Goal: Transaction & Acquisition: Purchase product/service

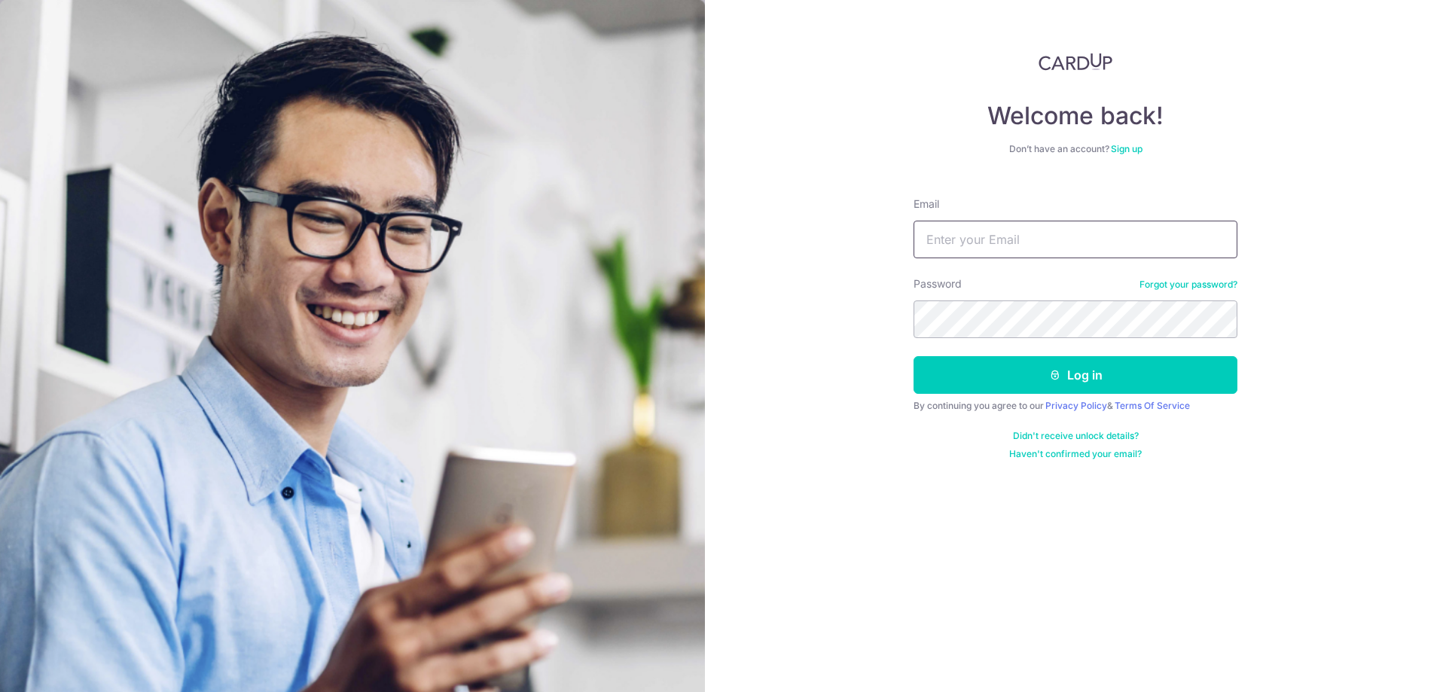
drag, startPoint x: 0, startPoint y: 0, endPoint x: 1079, endPoint y: 238, distance: 1105.1
click at [1080, 238] on input "Email" at bounding box center [1076, 240] width 324 height 38
type input "luca.melluso@gmail.com"
click at [1068, 375] on button "Log in" at bounding box center [1076, 375] width 324 height 38
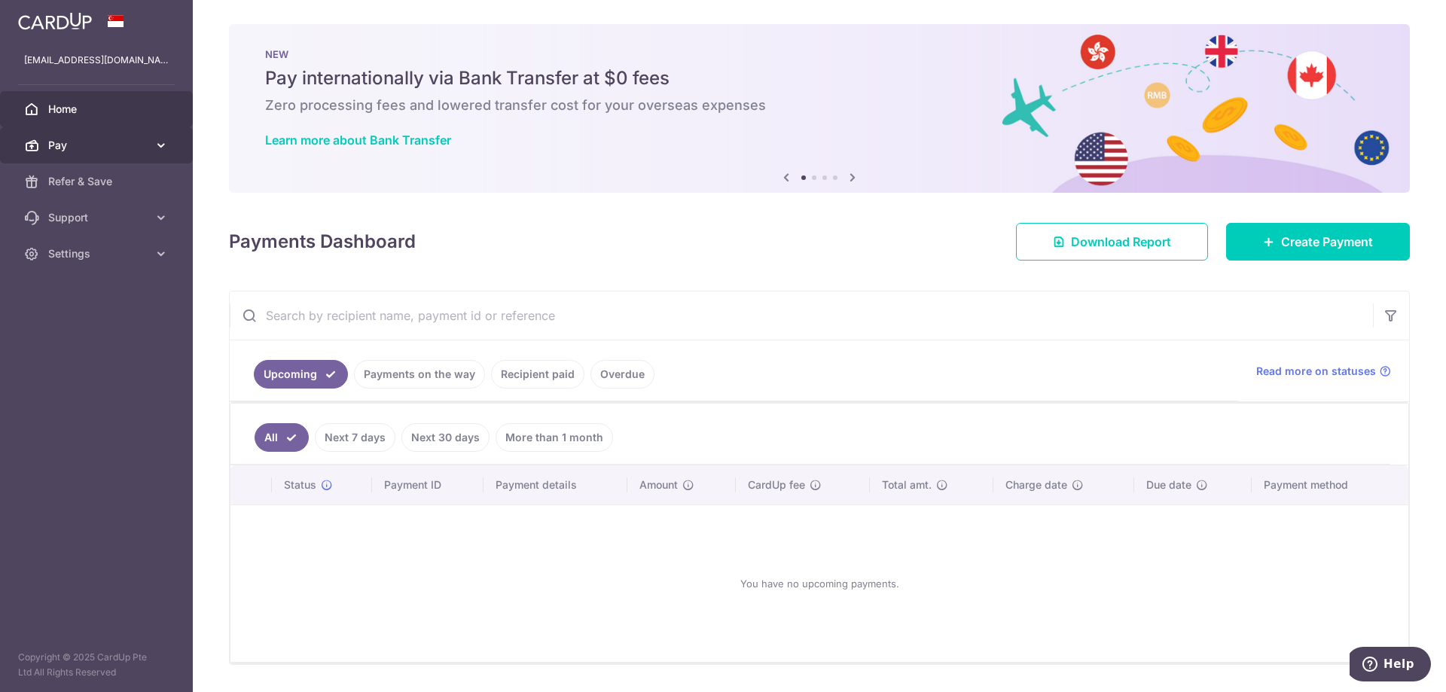
click at [165, 145] on icon at bounding box center [161, 145] width 15 height 15
click at [165, 144] on icon at bounding box center [161, 145] width 15 height 15
click at [1359, 239] on span "Create Payment" at bounding box center [1327, 242] width 92 height 18
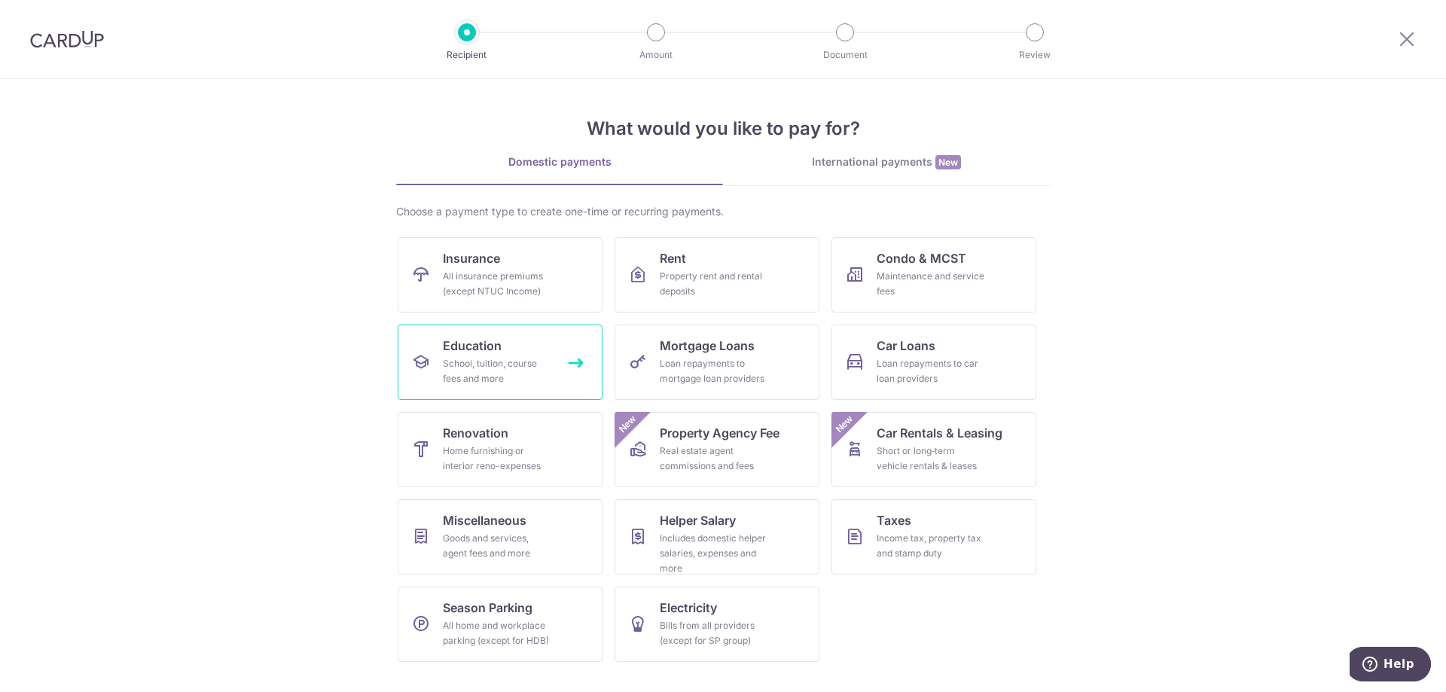
click at [508, 358] on div "School, tuition, course fees and more" at bounding box center [497, 371] width 108 height 30
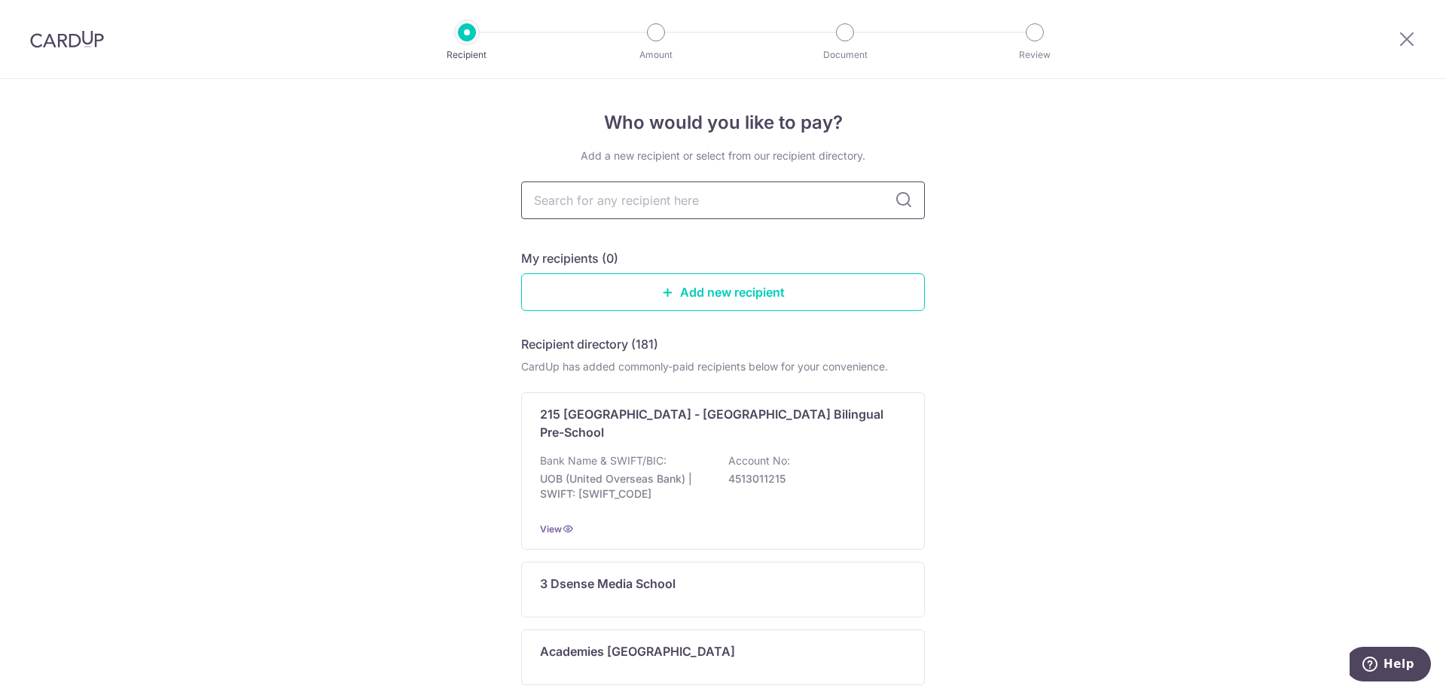
paste input "Dover Court International School"
type input "Dover Court International School"
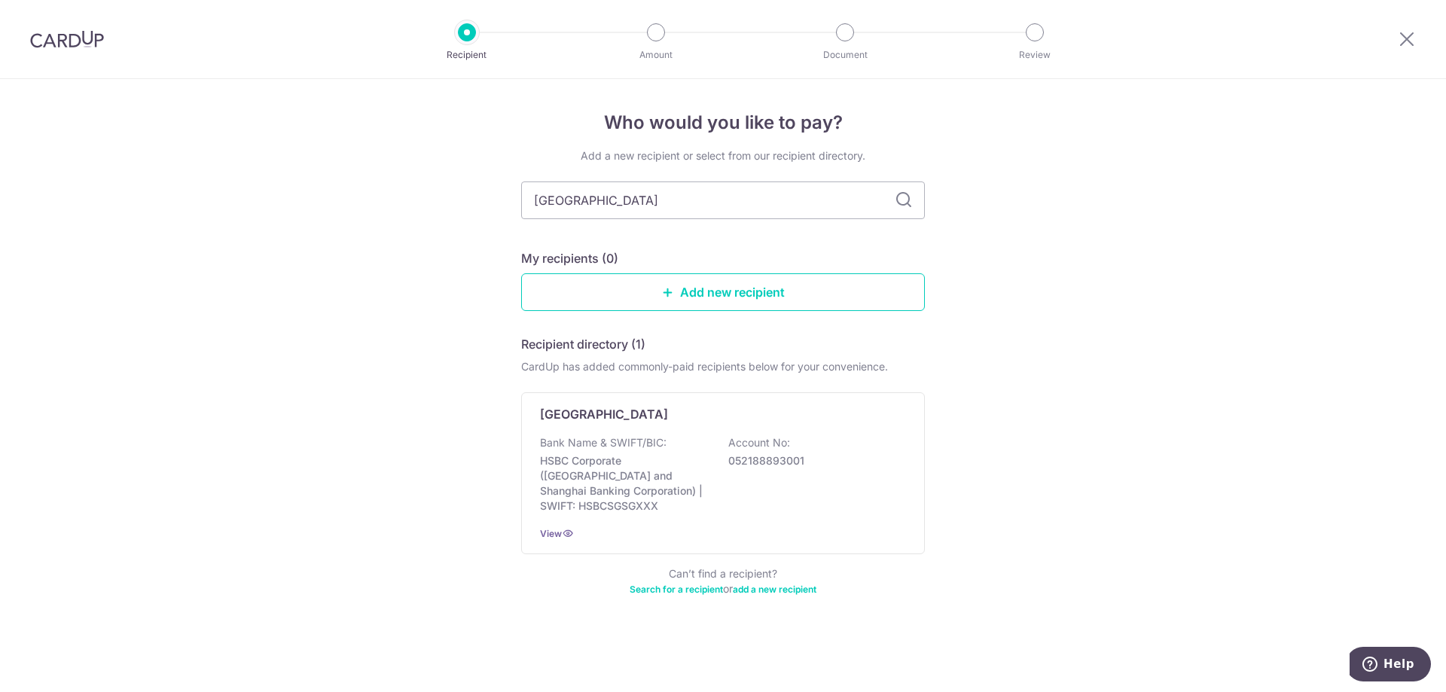
click at [902, 200] on icon at bounding box center [904, 200] width 18 height 18
click at [639, 469] on p "HSBC Corporate (Hongkong and Shanghai Banking Corporation) | SWIFT: HSBCSGSGXXX" at bounding box center [624, 483] width 169 height 60
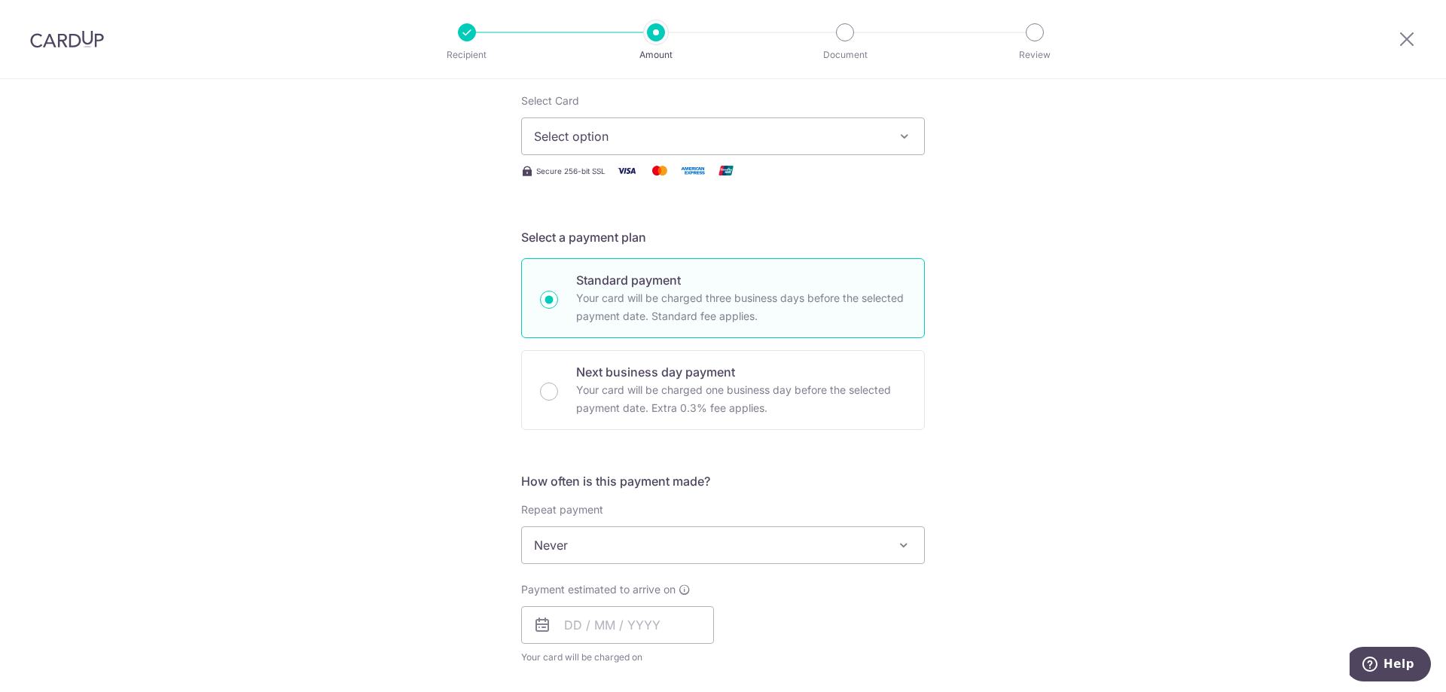
scroll to position [226, 0]
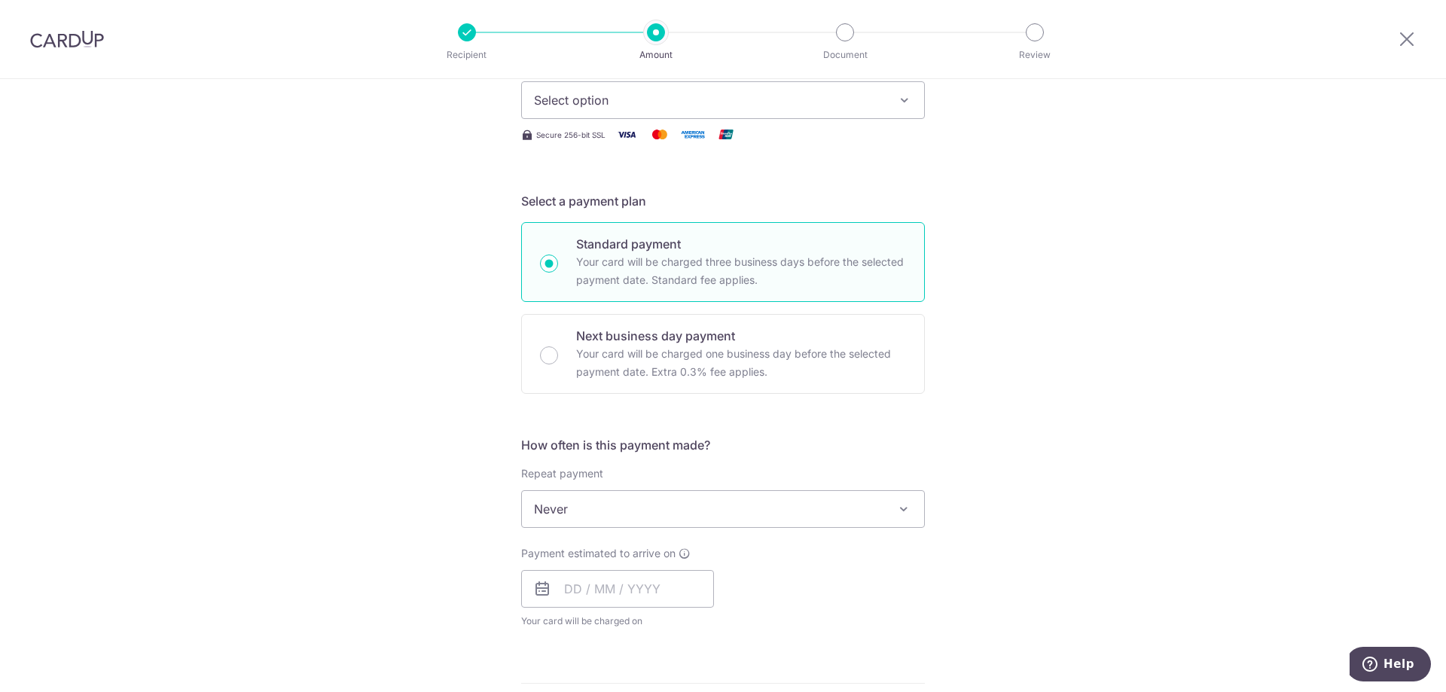
click at [749, 105] on span "Select option" at bounding box center [709, 100] width 351 height 18
click at [587, 211] on span "**** 1008" at bounding box center [598, 208] width 56 height 18
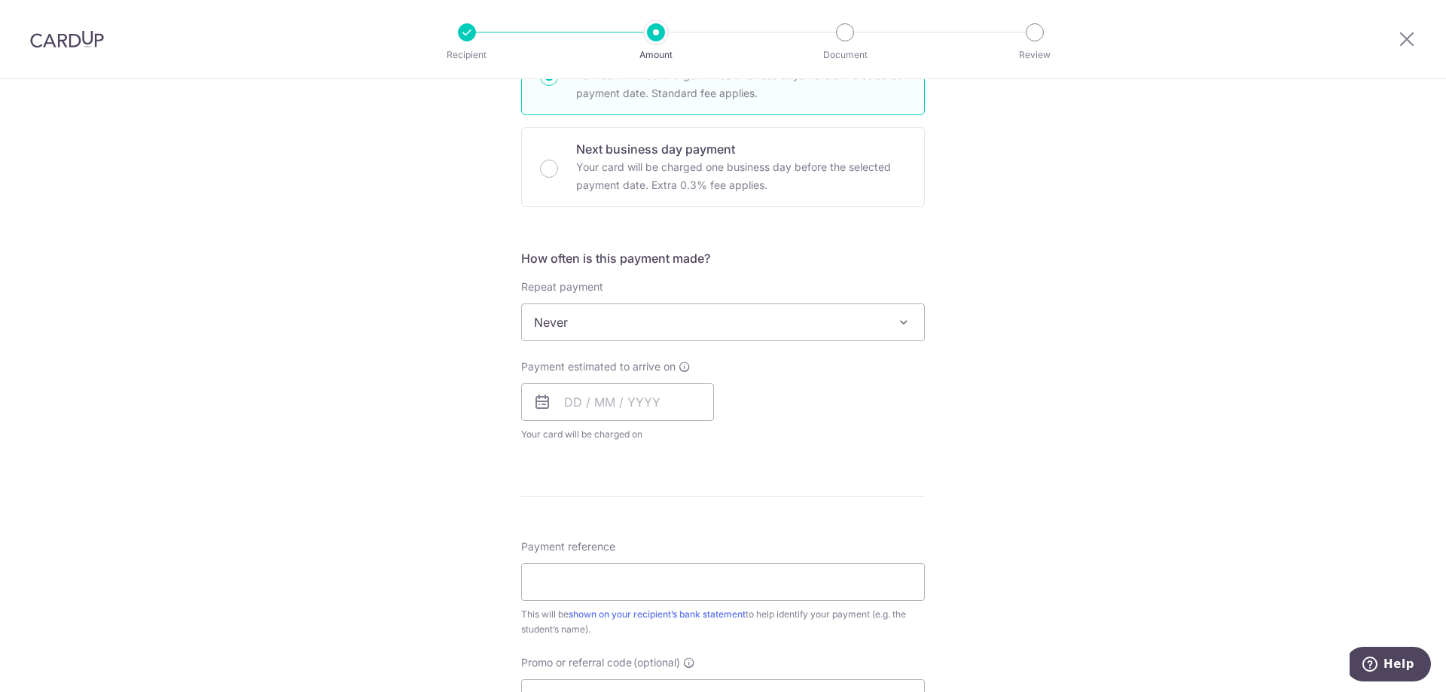
scroll to position [452, 0]
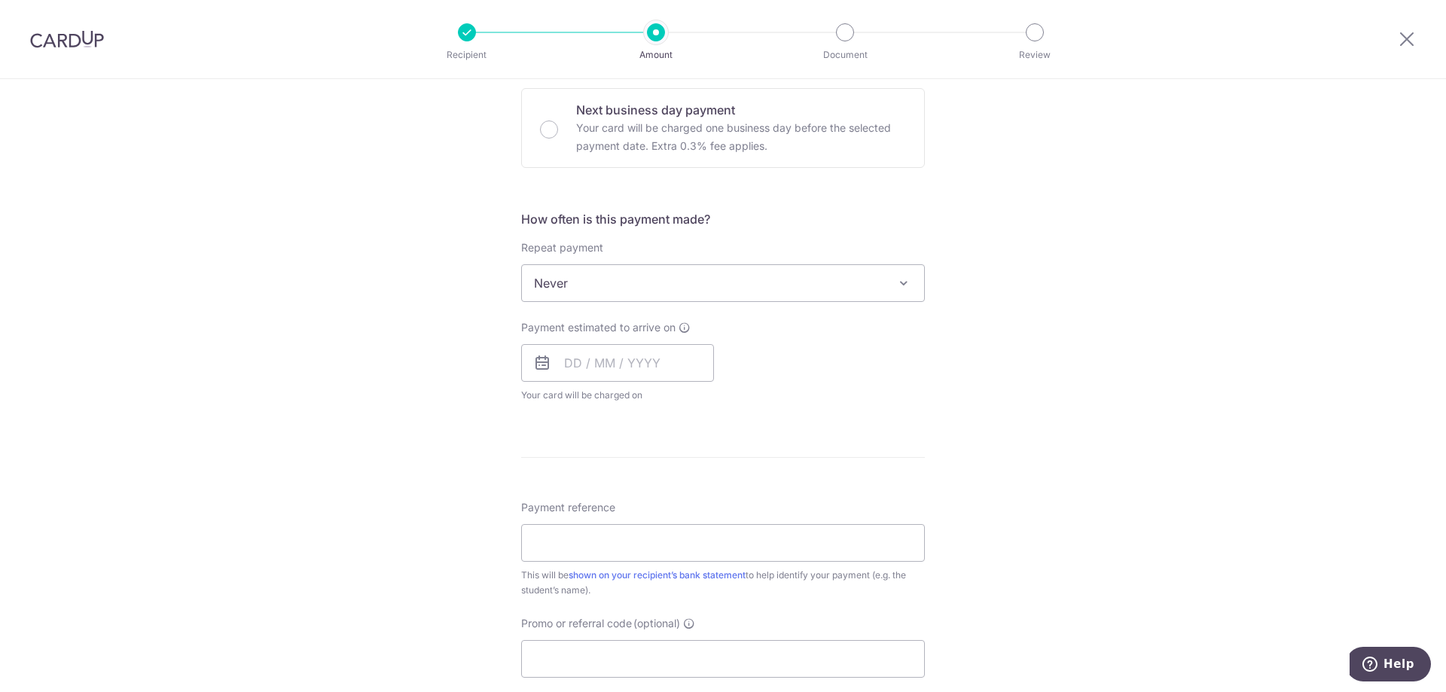
click at [832, 283] on span "Never" at bounding box center [723, 283] width 402 height 36
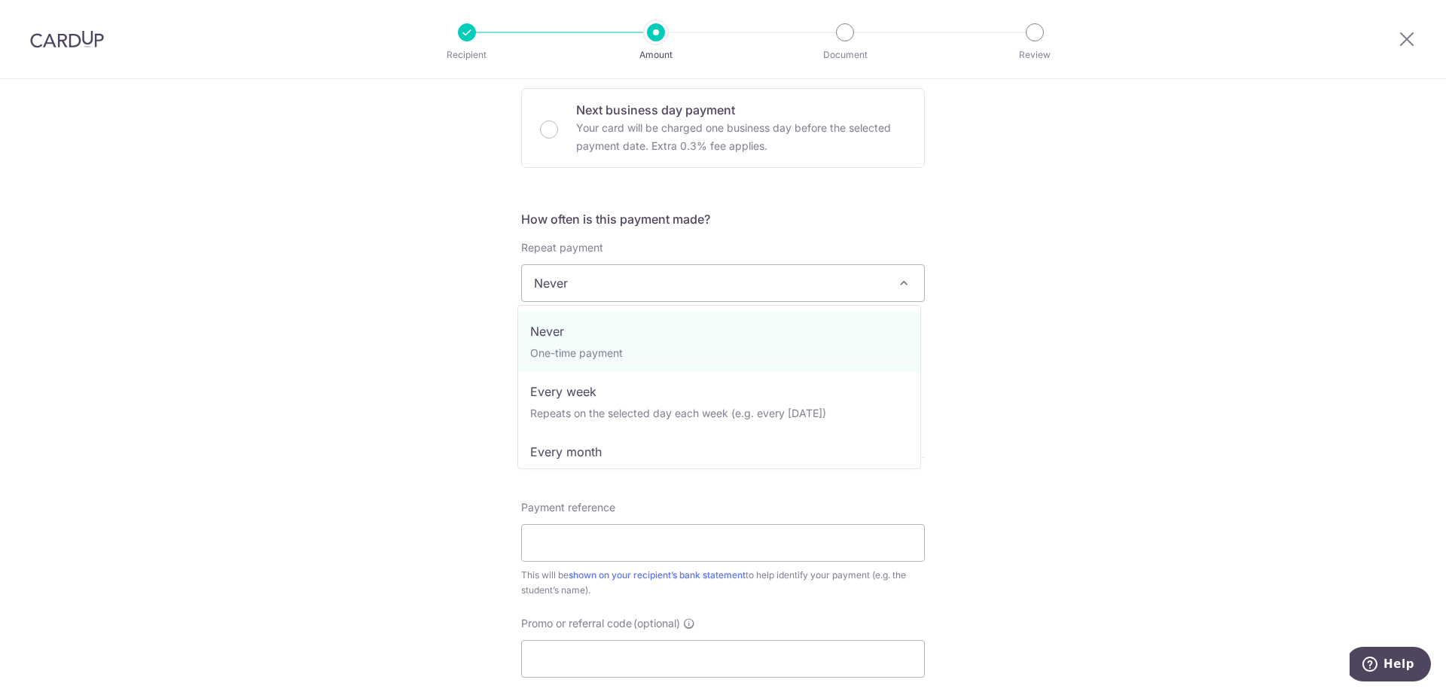
click at [1154, 182] on div "Tell us more about your payment Enter payment amount SGD Select Card **** 1008 …" at bounding box center [723, 308] width 1446 height 1362
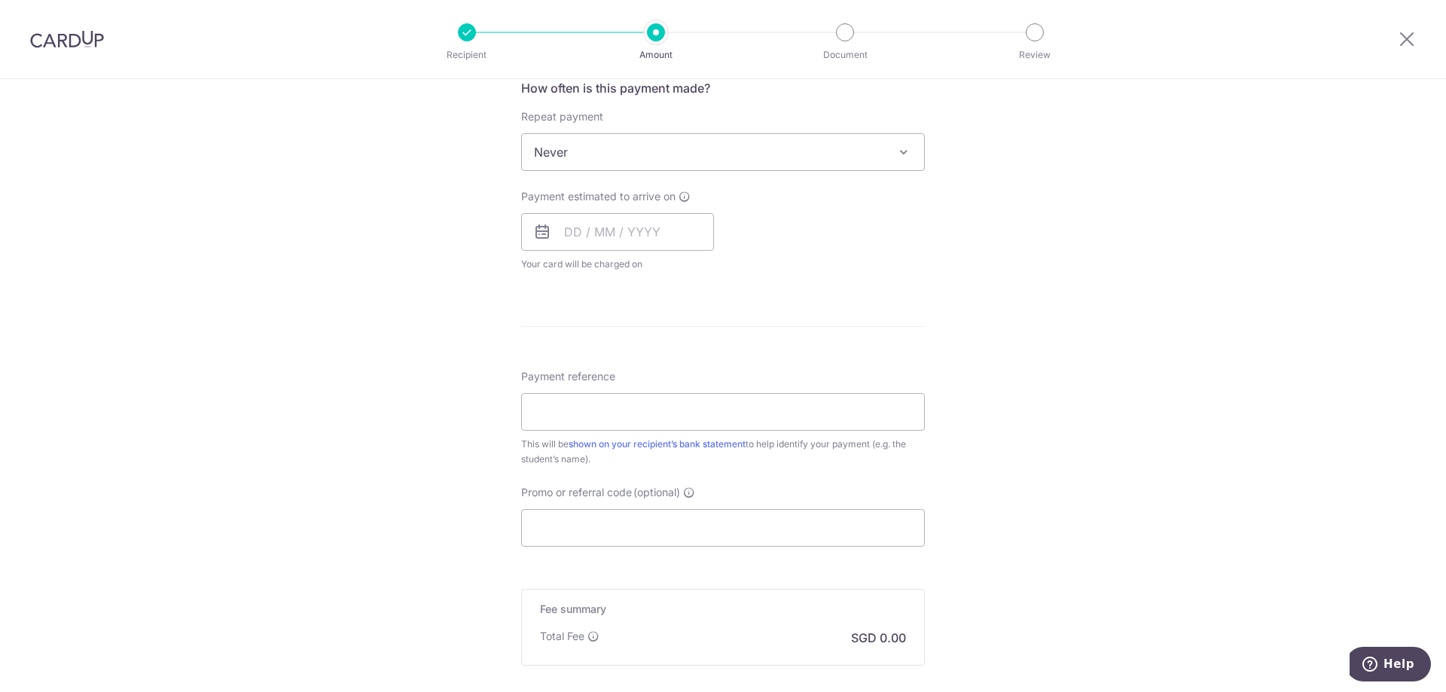
scroll to position [678, 0]
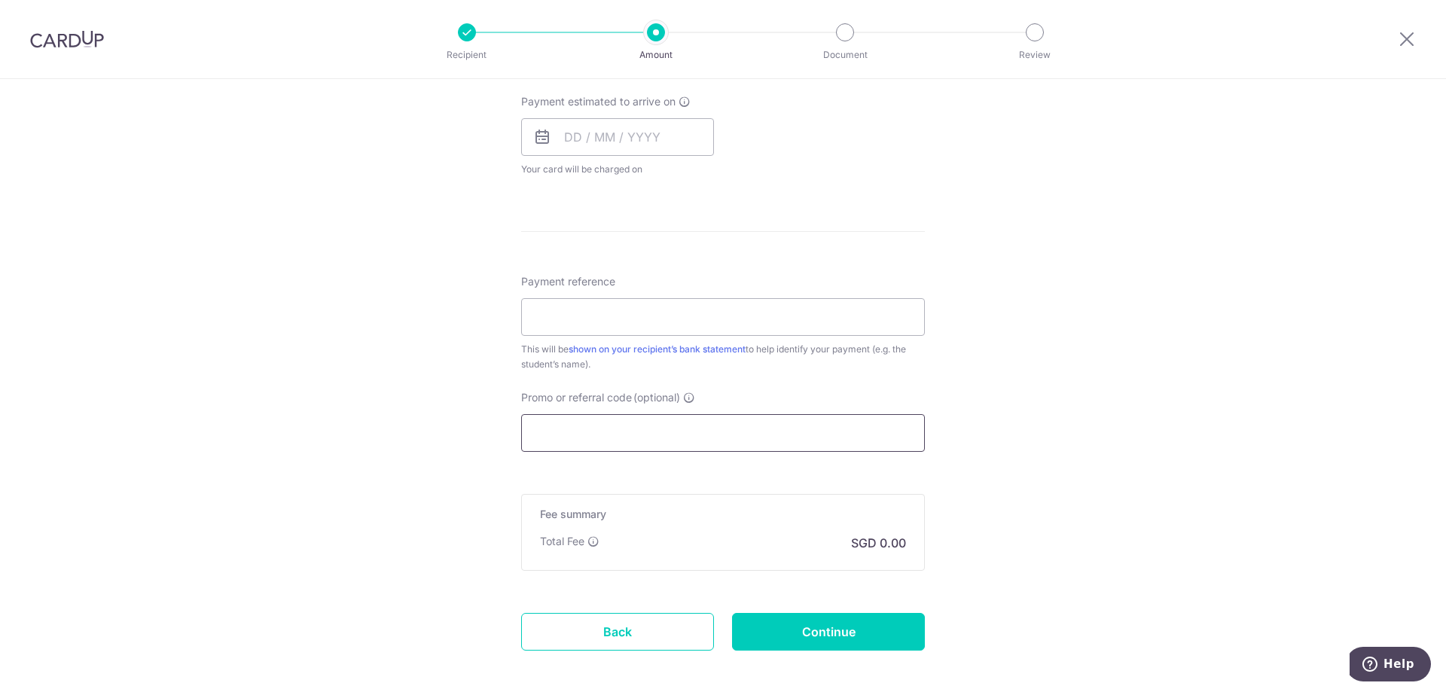
click at [607, 438] on input "Promo or referral code (optional)" at bounding box center [723, 433] width 404 height 38
paste input "DC-100092454-T2"
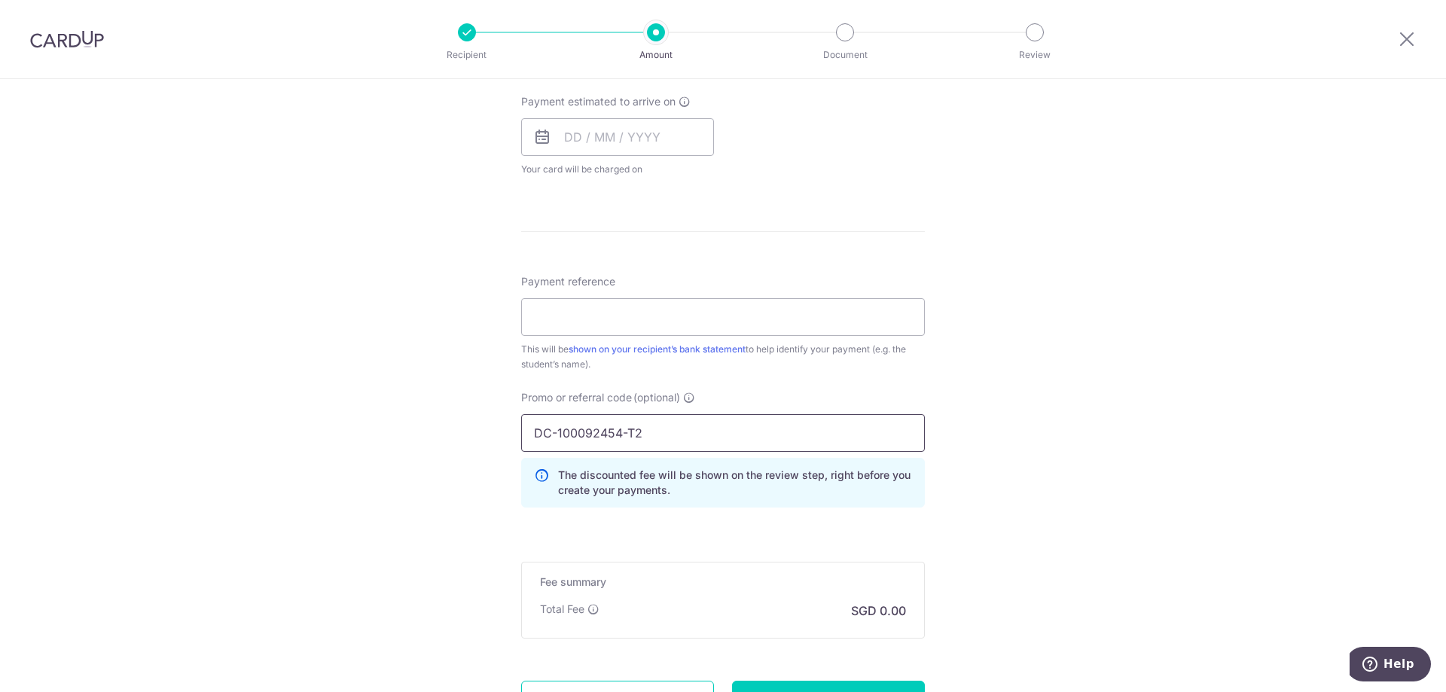
type input "DC-100092454-T2"
click at [567, 312] on input "Payment reference" at bounding box center [723, 317] width 404 height 38
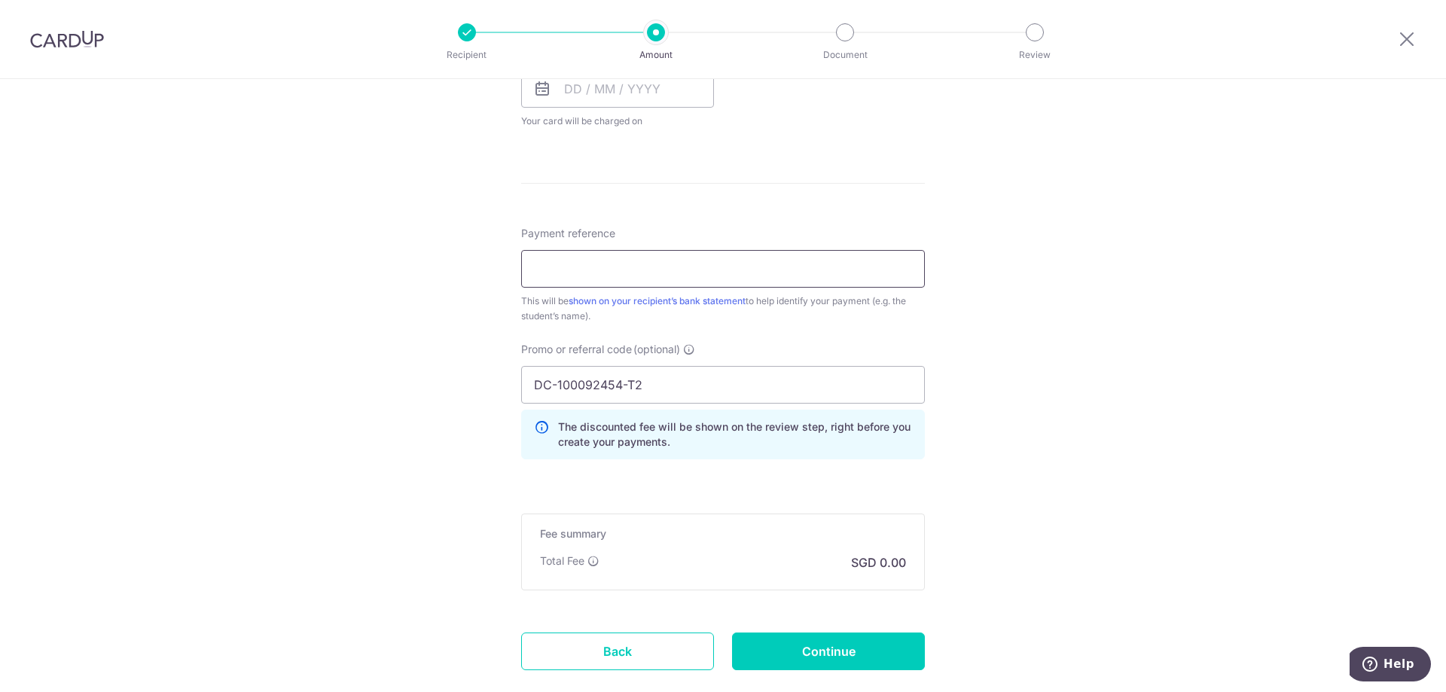
scroll to position [817, 0]
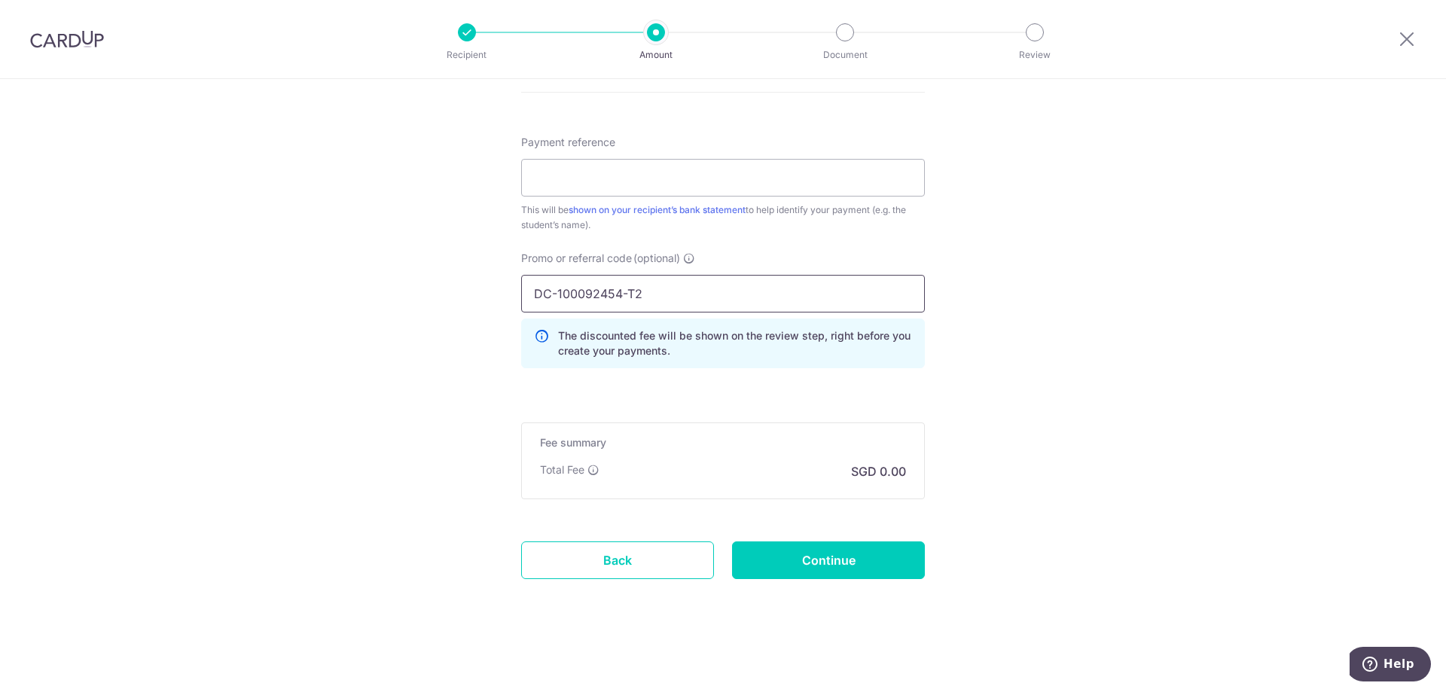
drag, startPoint x: 655, startPoint y: 302, endPoint x: 428, endPoint y: 282, distance: 228.3
click at [523, 170] on input "Payment reference" at bounding box center [723, 178] width 404 height 38
paste input "DC-100092454-T2"
click at [792, 177] on input "DC-100092454-T2" at bounding box center [723, 178] width 404 height 38
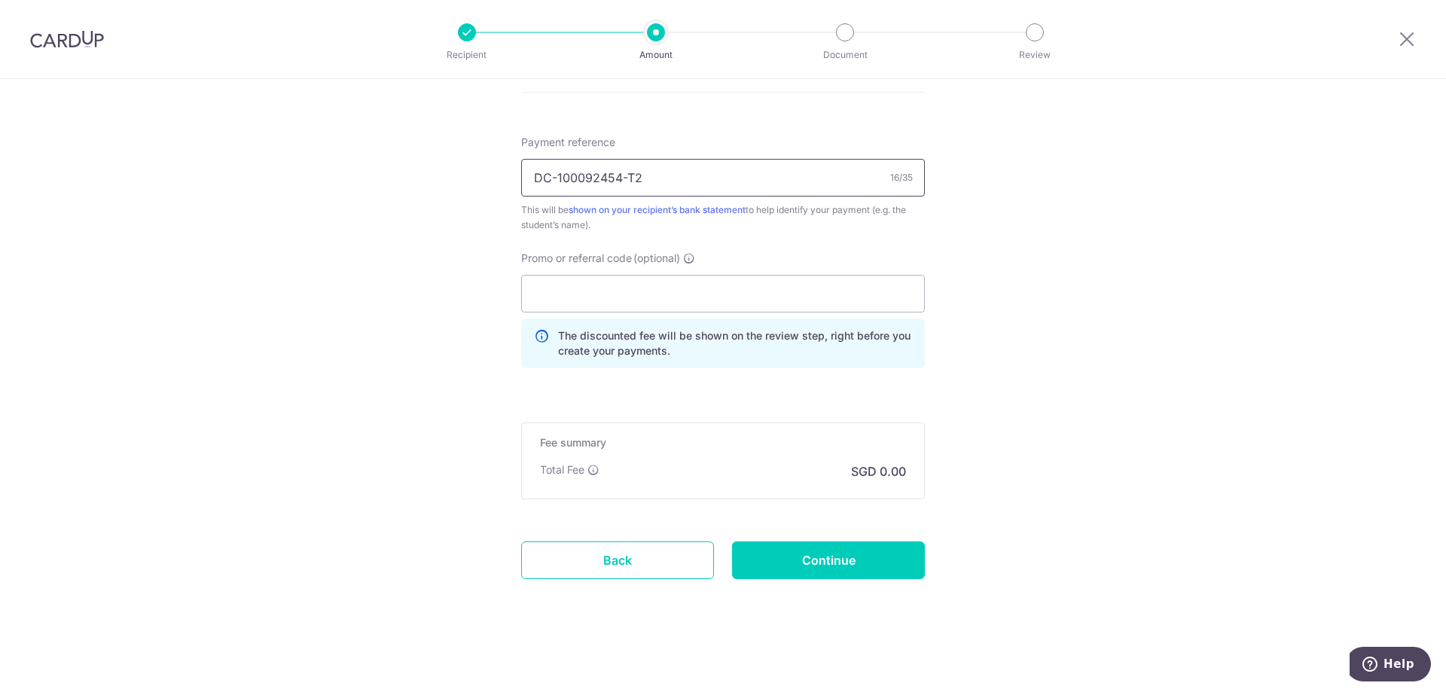
paste input "Noa Melluso"
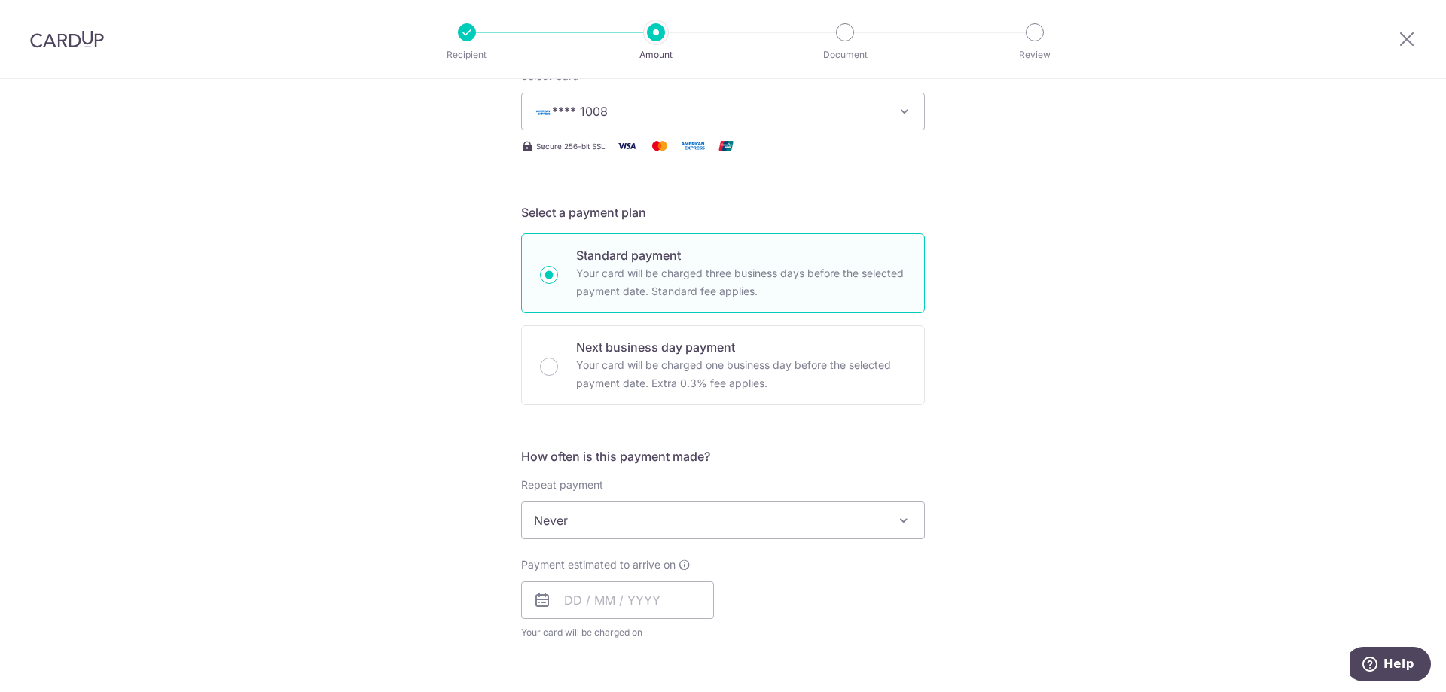
scroll to position [0, 0]
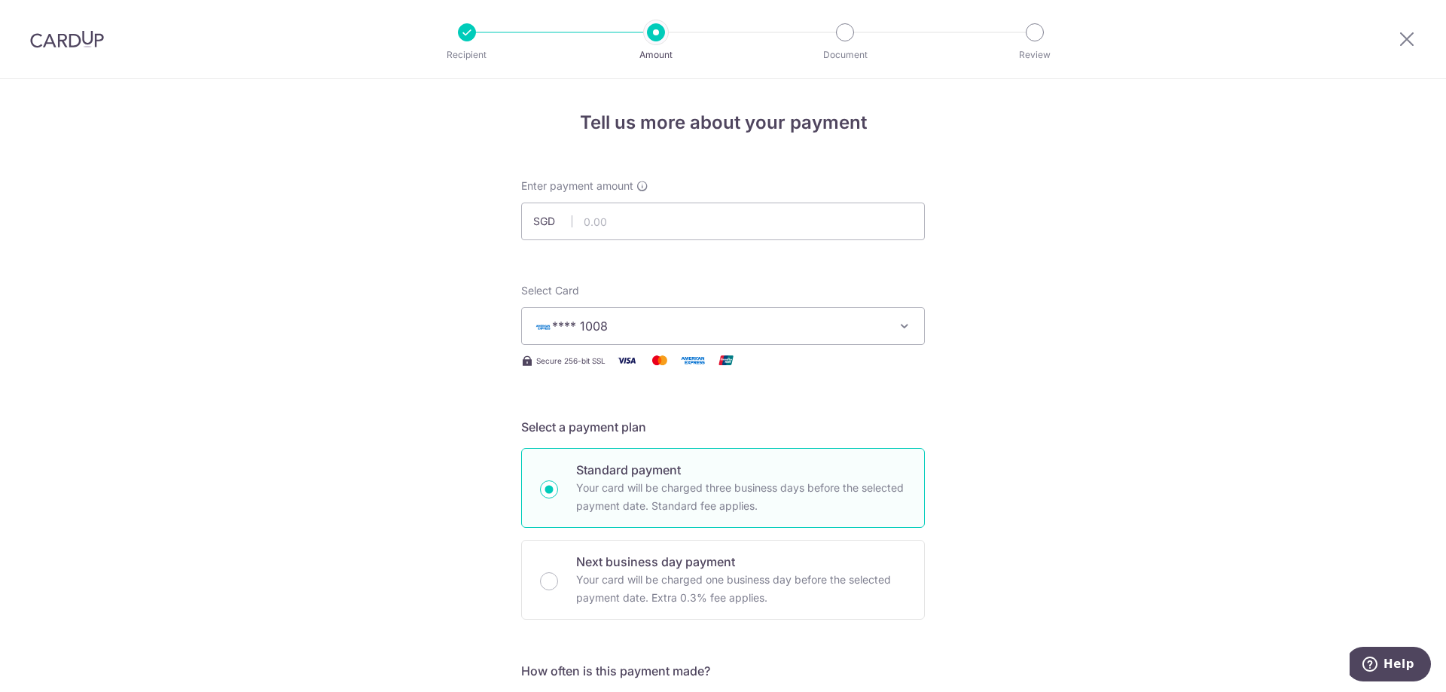
type input "DC-100092454-T2 [PERSON_NAME]"
click at [773, 331] on span "**** 1008" at bounding box center [709, 326] width 351 height 18
click at [579, 367] on span "Add credit card" at bounding box center [736, 368] width 351 height 15
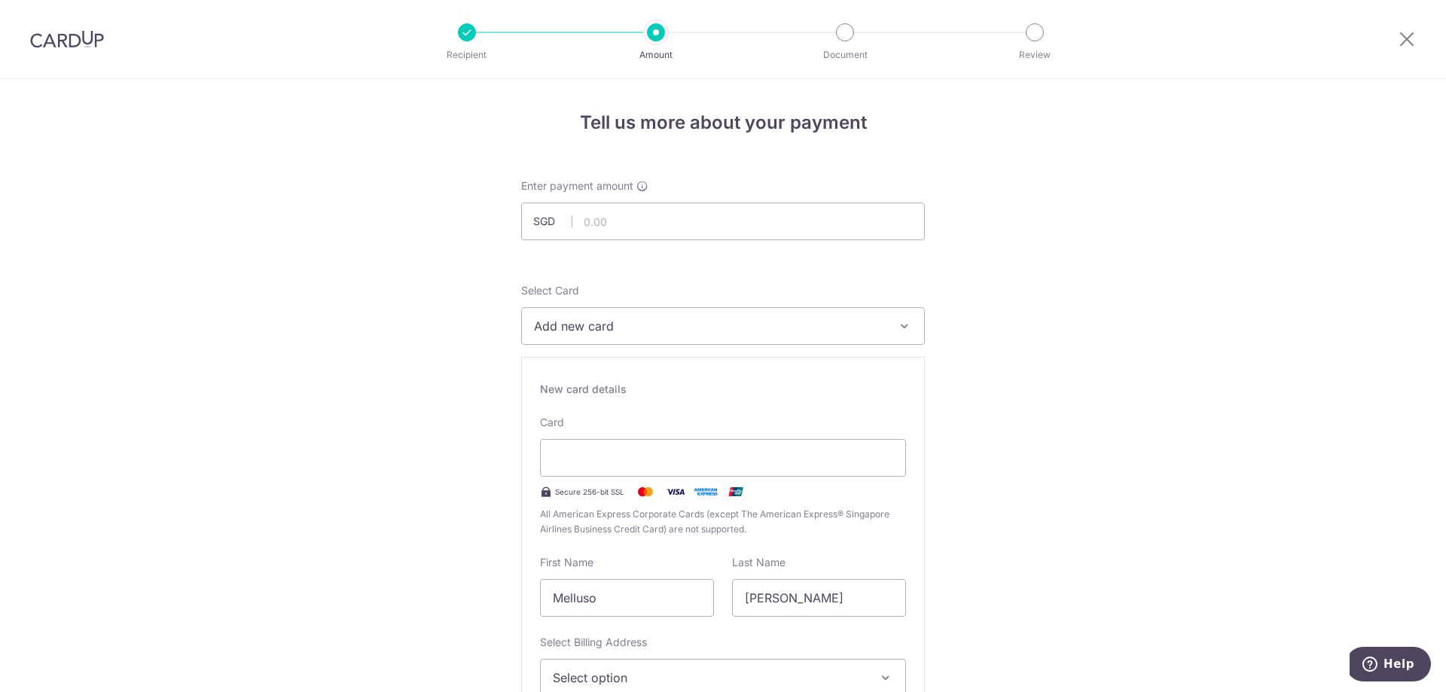
scroll to position [151, 0]
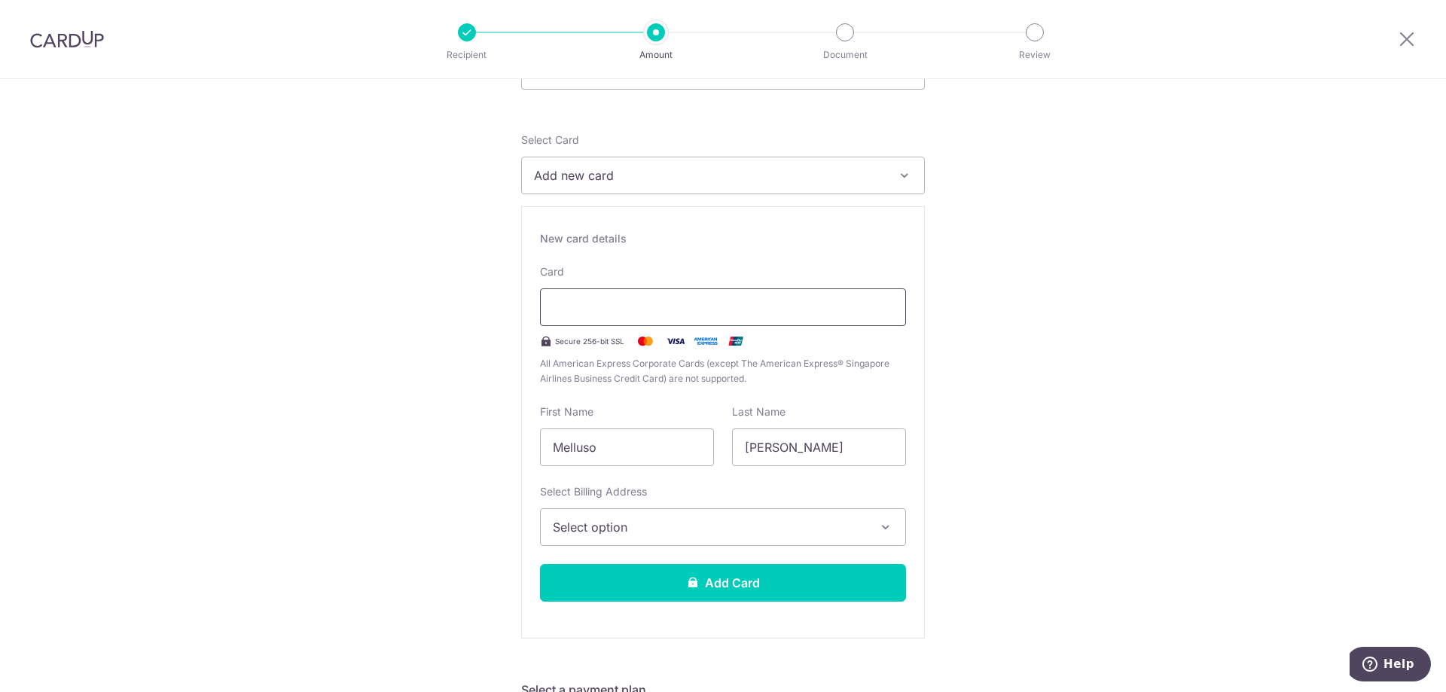
type input "04 / 2030"
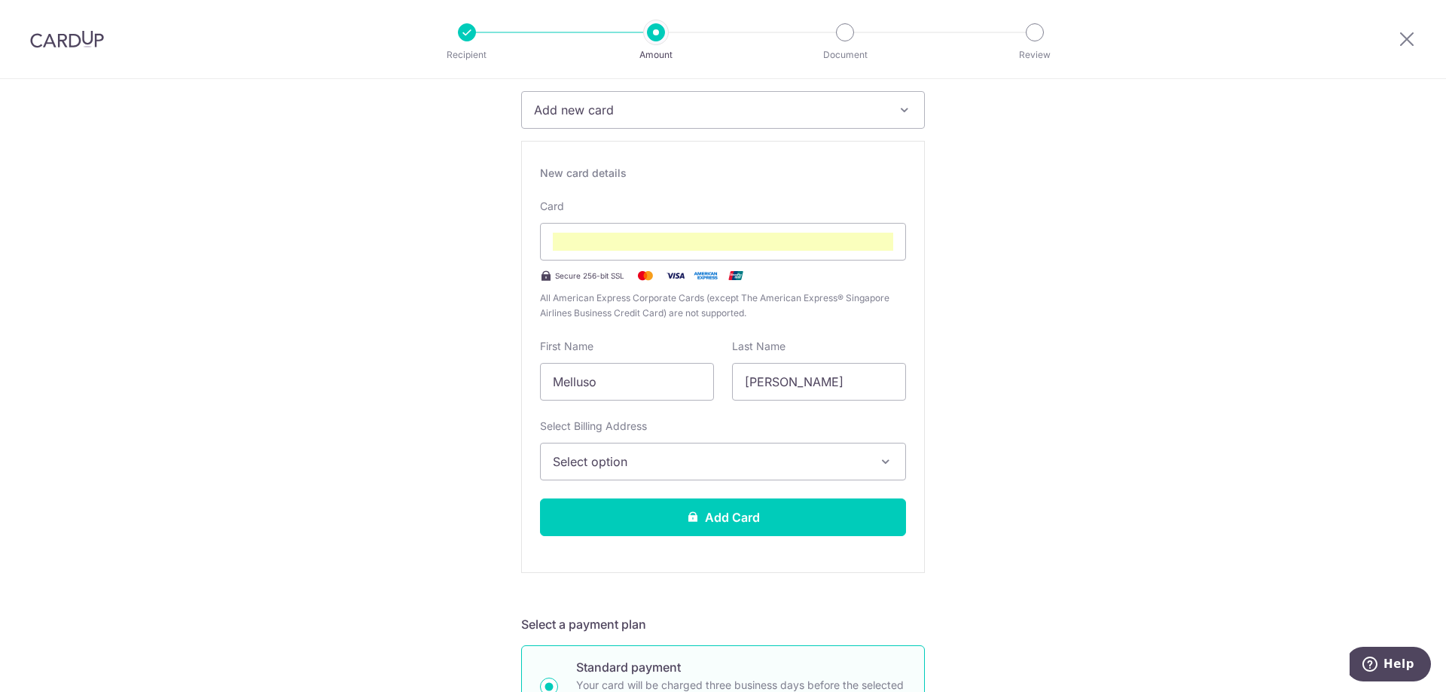
scroll to position [223, 0]
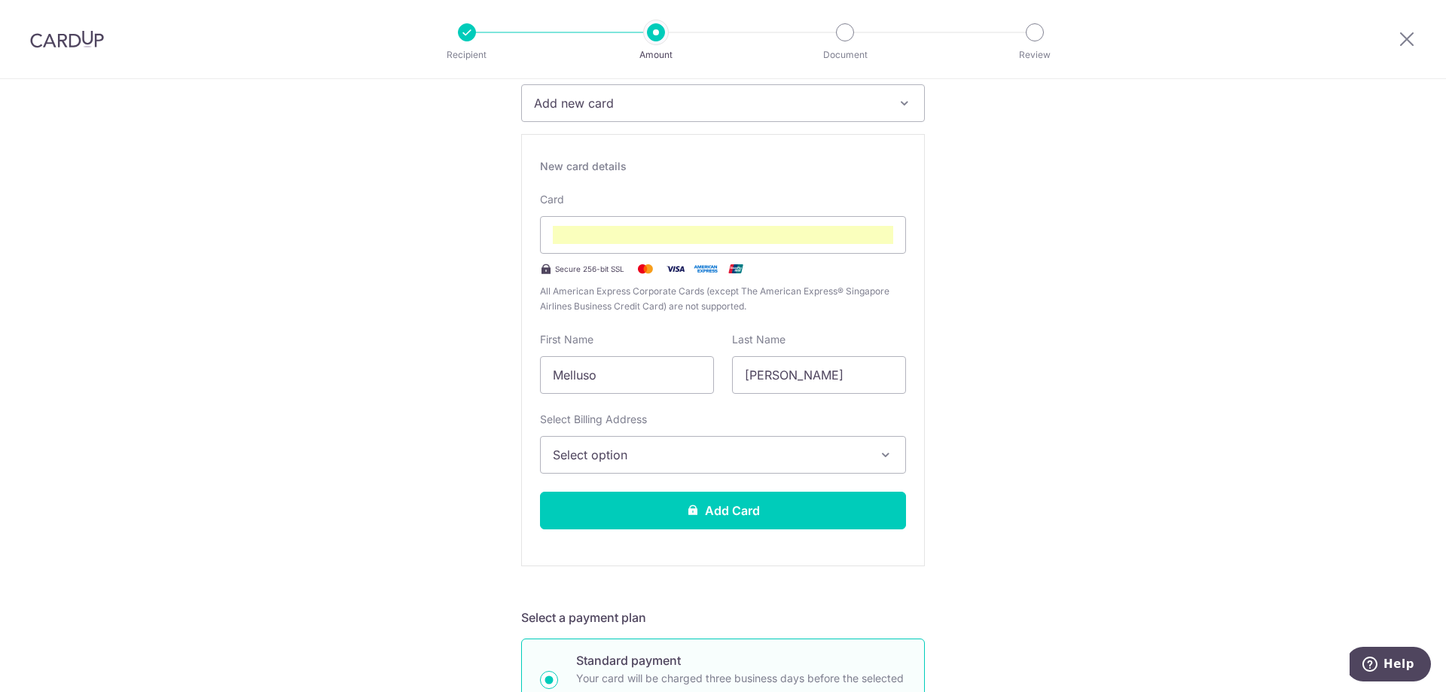
click at [651, 457] on span "Select option" at bounding box center [709, 455] width 313 height 18
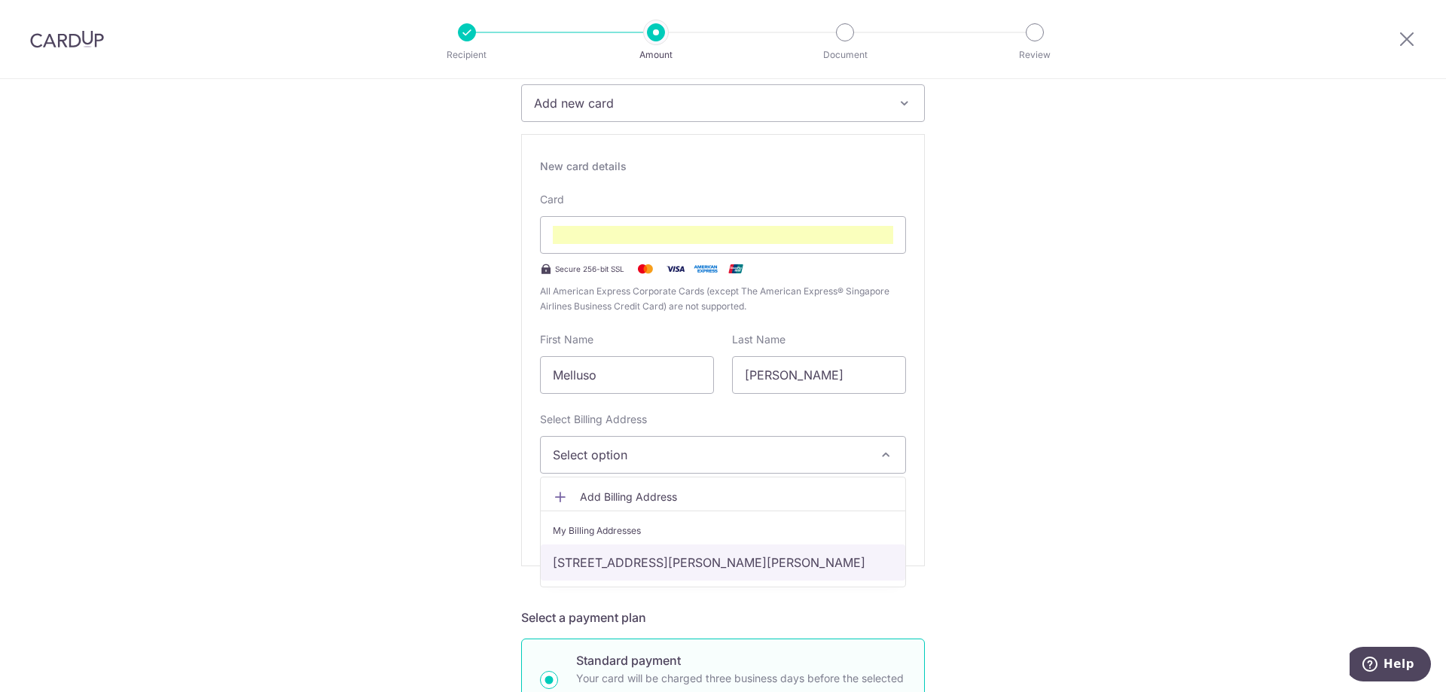
click at [638, 571] on link "[STREET_ADDRESS][PERSON_NAME][PERSON_NAME]" at bounding box center [723, 562] width 364 height 36
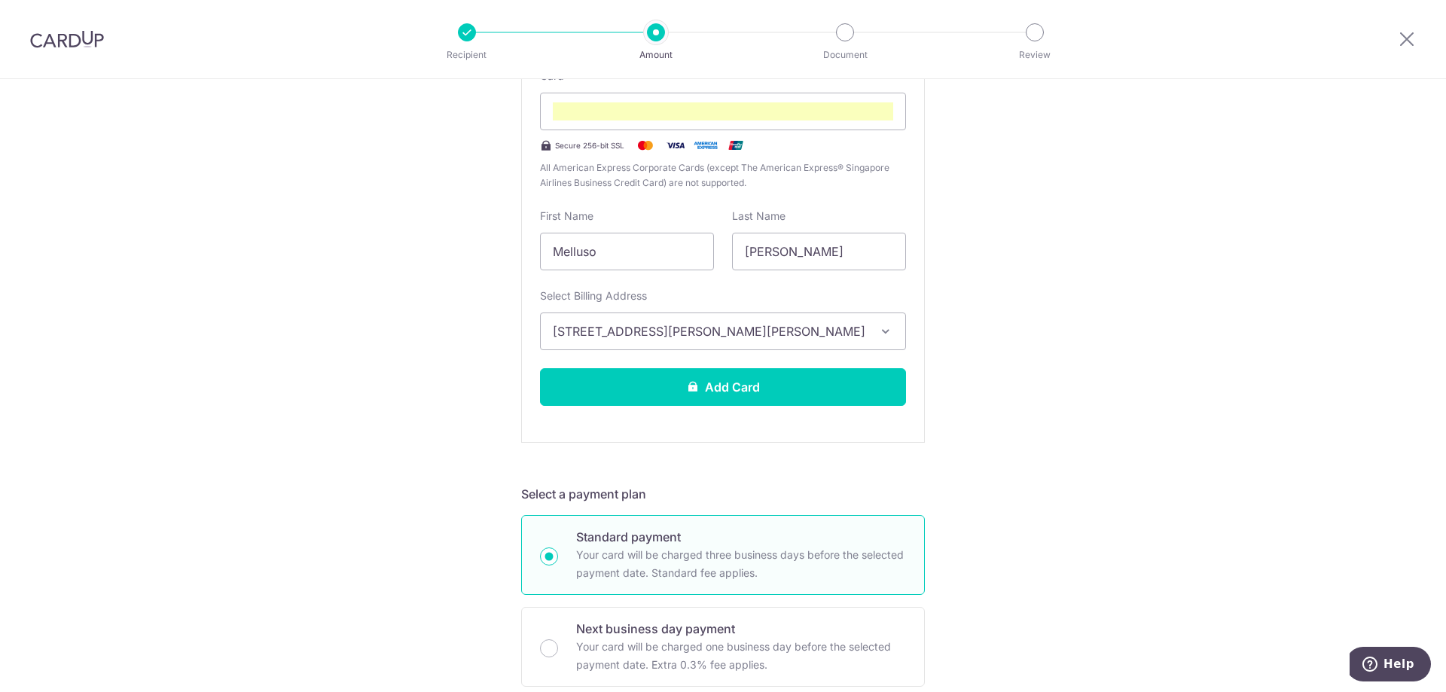
scroll to position [449, 0]
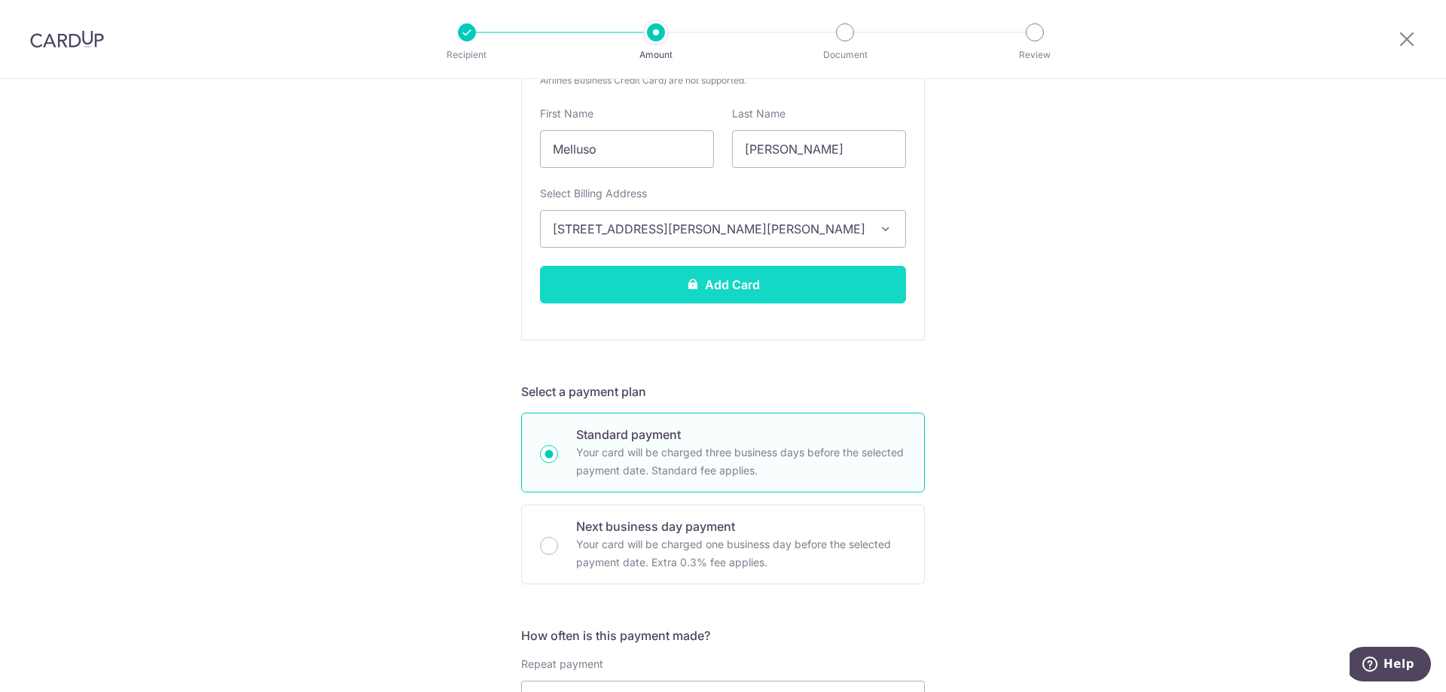
click at [755, 282] on button "Add Card" at bounding box center [723, 285] width 366 height 38
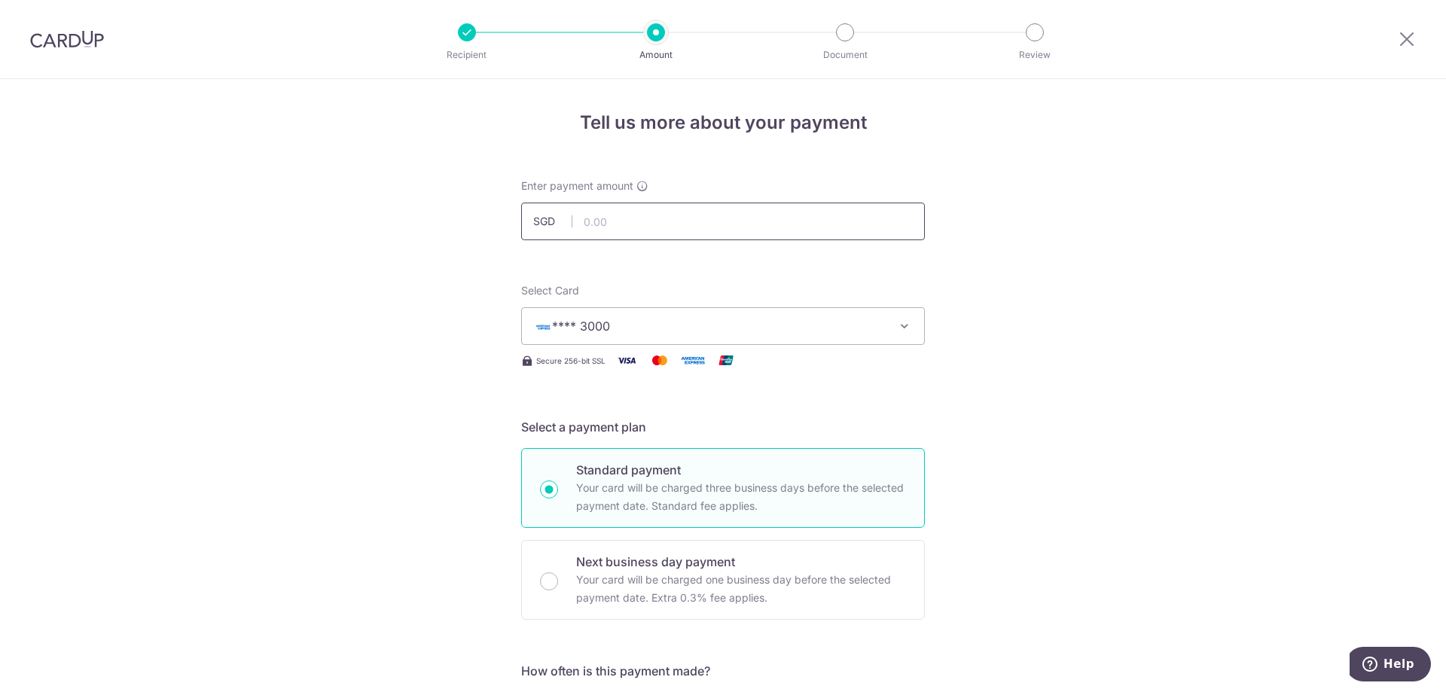
click at [651, 220] on input "text" at bounding box center [723, 222] width 404 height 38
paste input "13,317.01"
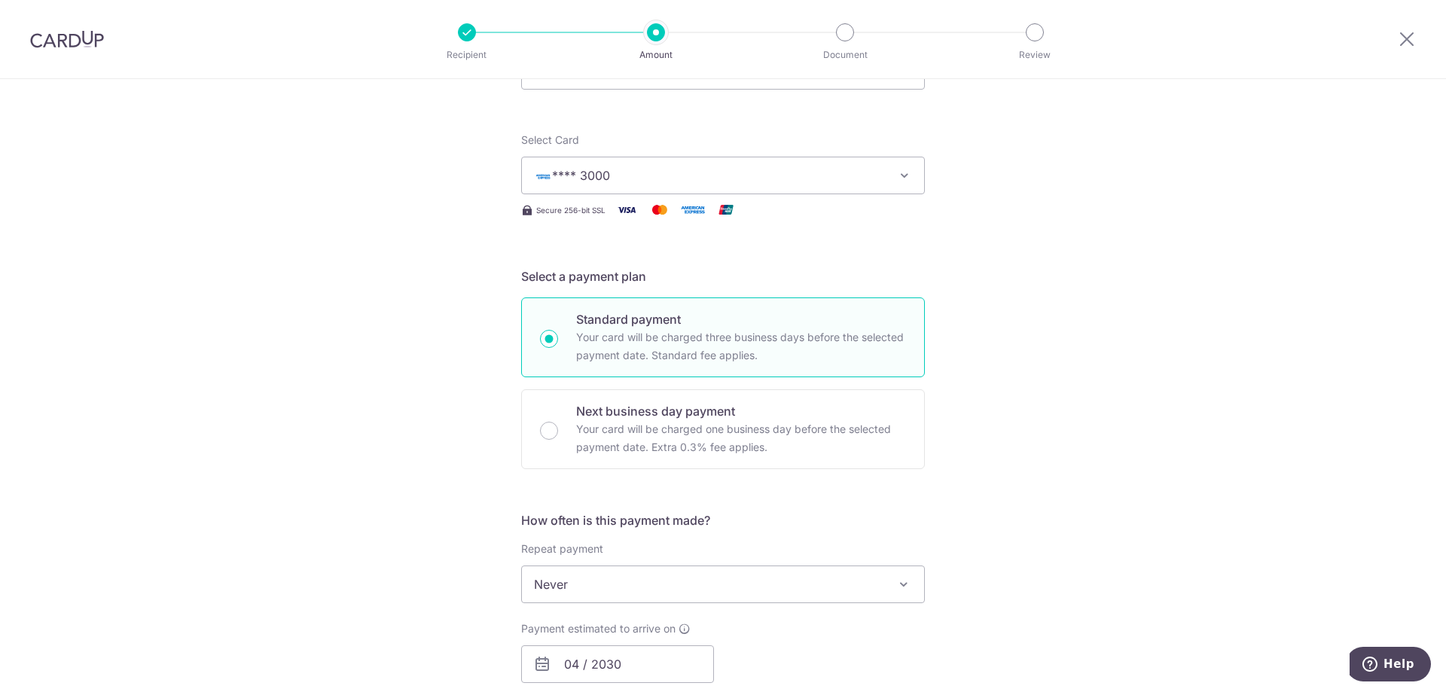
click at [1103, 443] on div "Tell us more about your payment Enter payment amount SGD 13317.01 Card added su…" at bounding box center [723, 640] width 1446 height 1424
type input "13,317.01"
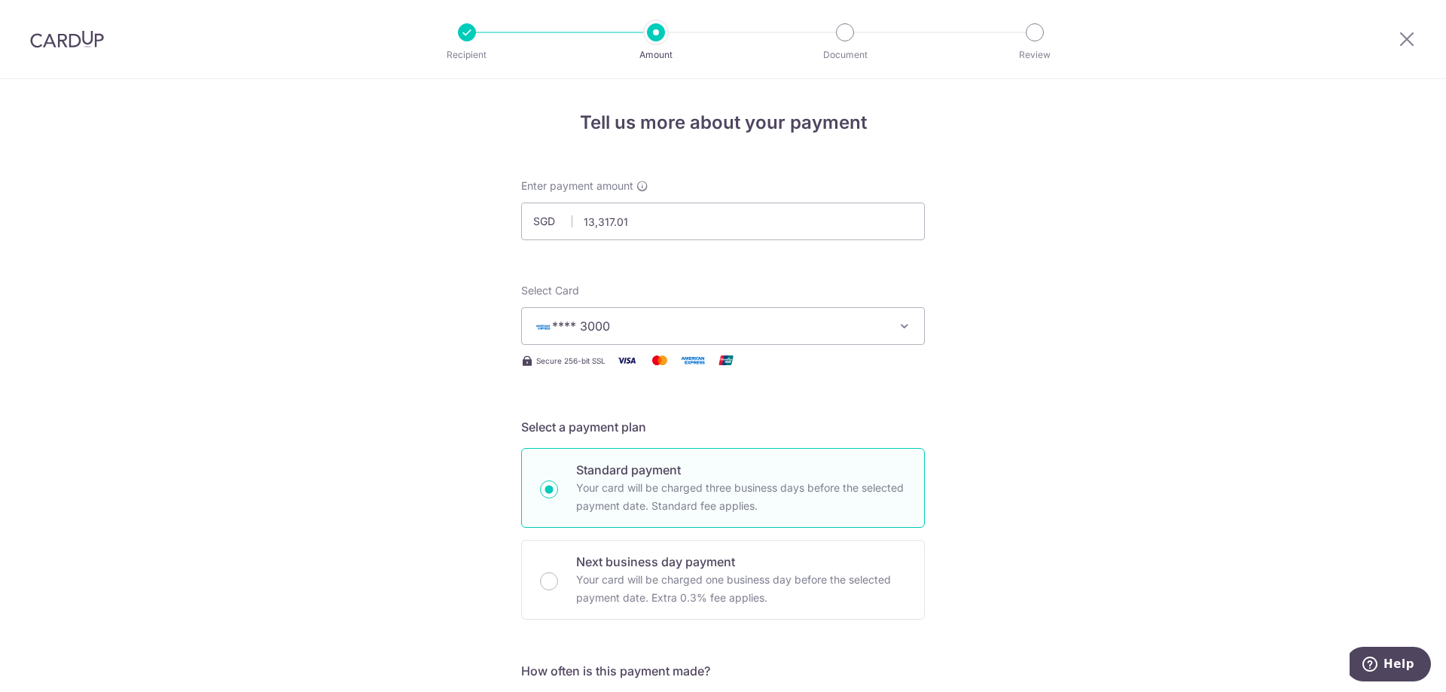
click at [671, 332] on span "**** 3000" at bounding box center [709, 326] width 351 height 18
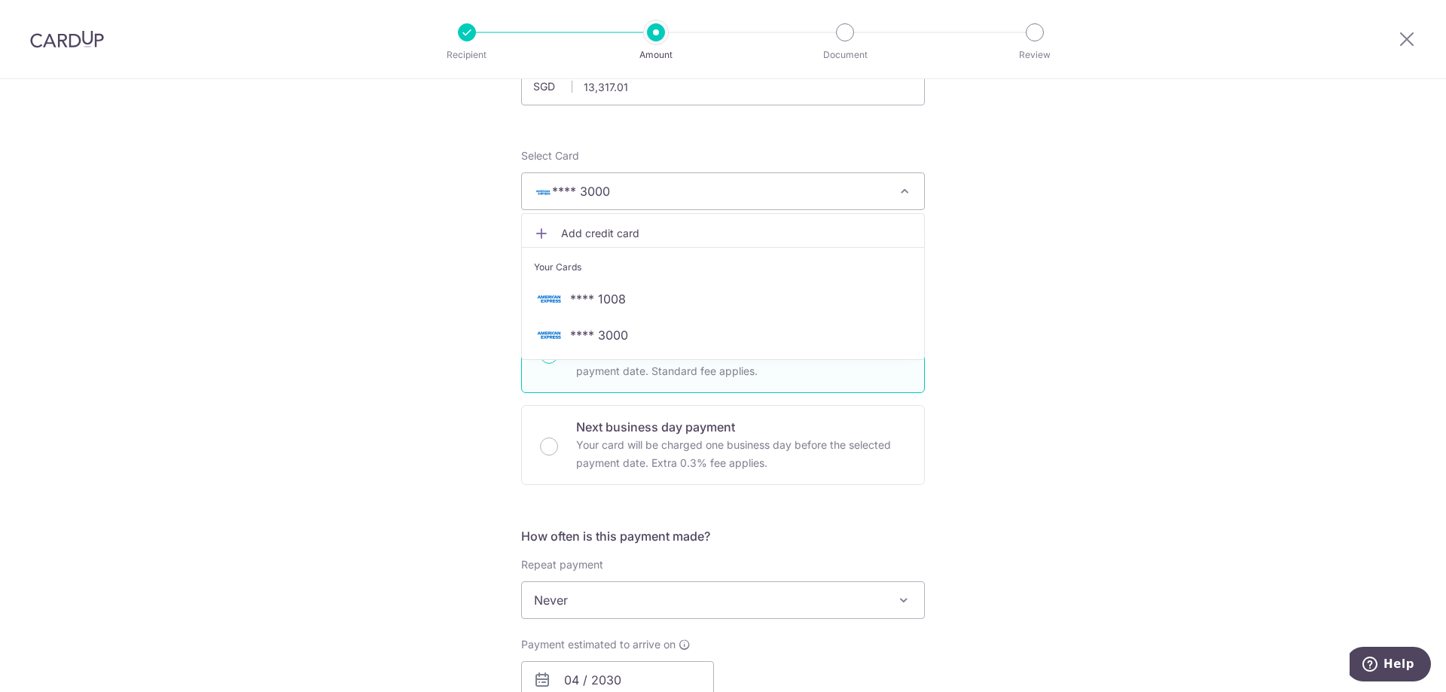
scroll to position [151, 0]
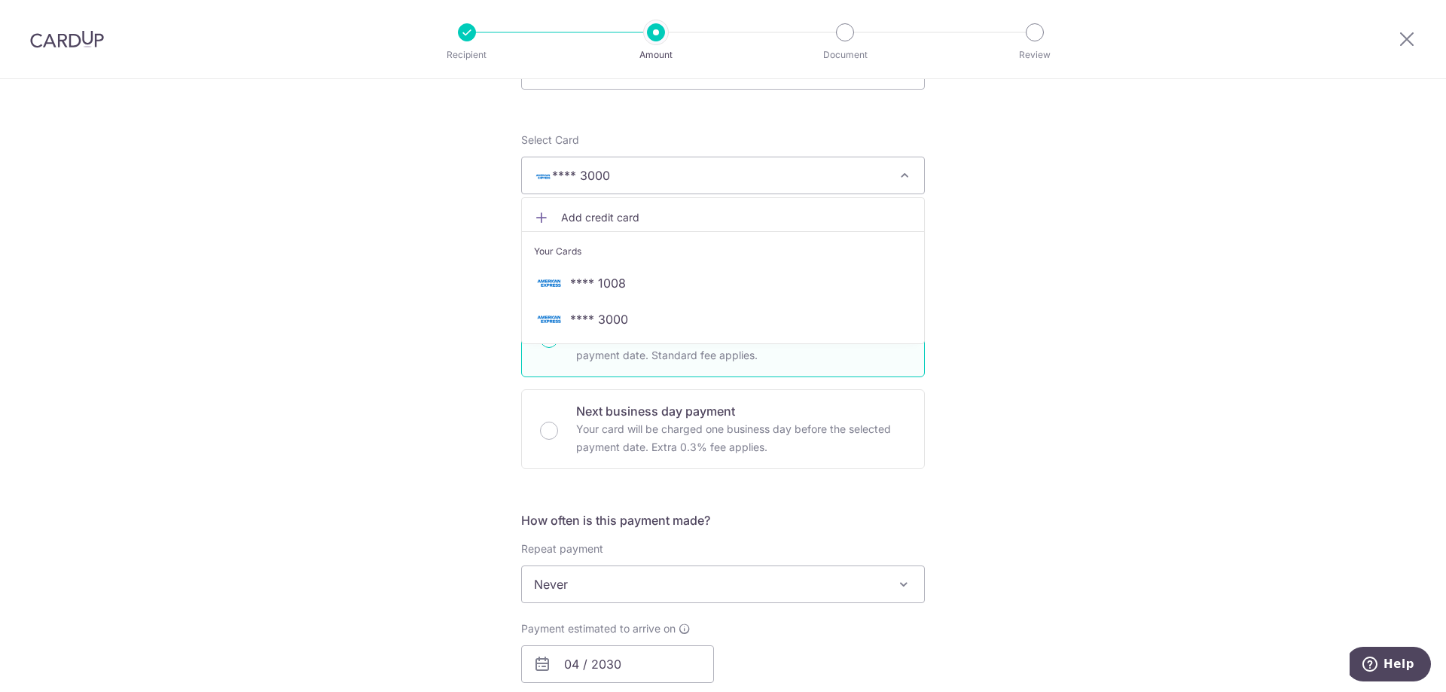
click at [609, 213] on span "Add credit card" at bounding box center [736, 217] width 351 height 15
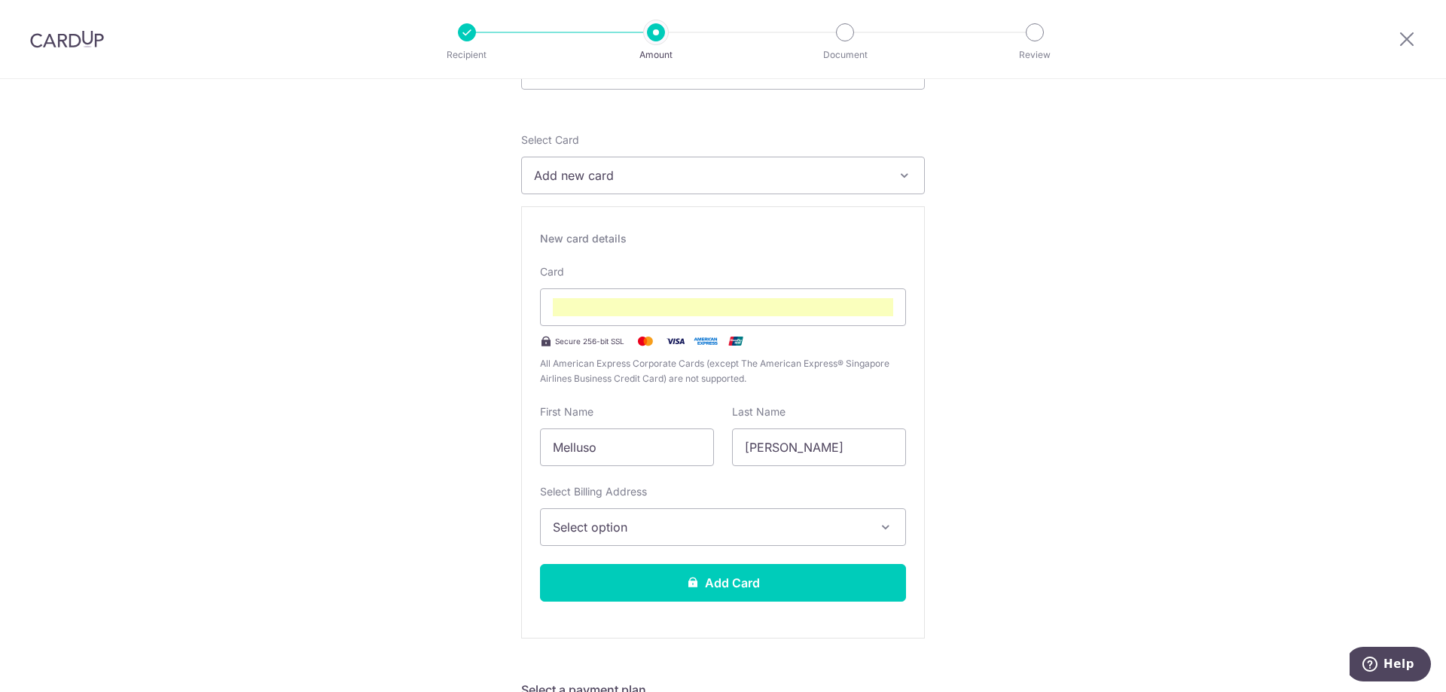
drag, startPoint x: 632, startPoint y: 298, endPoint x: 1087, endPoint y: 269, distance: 455.8
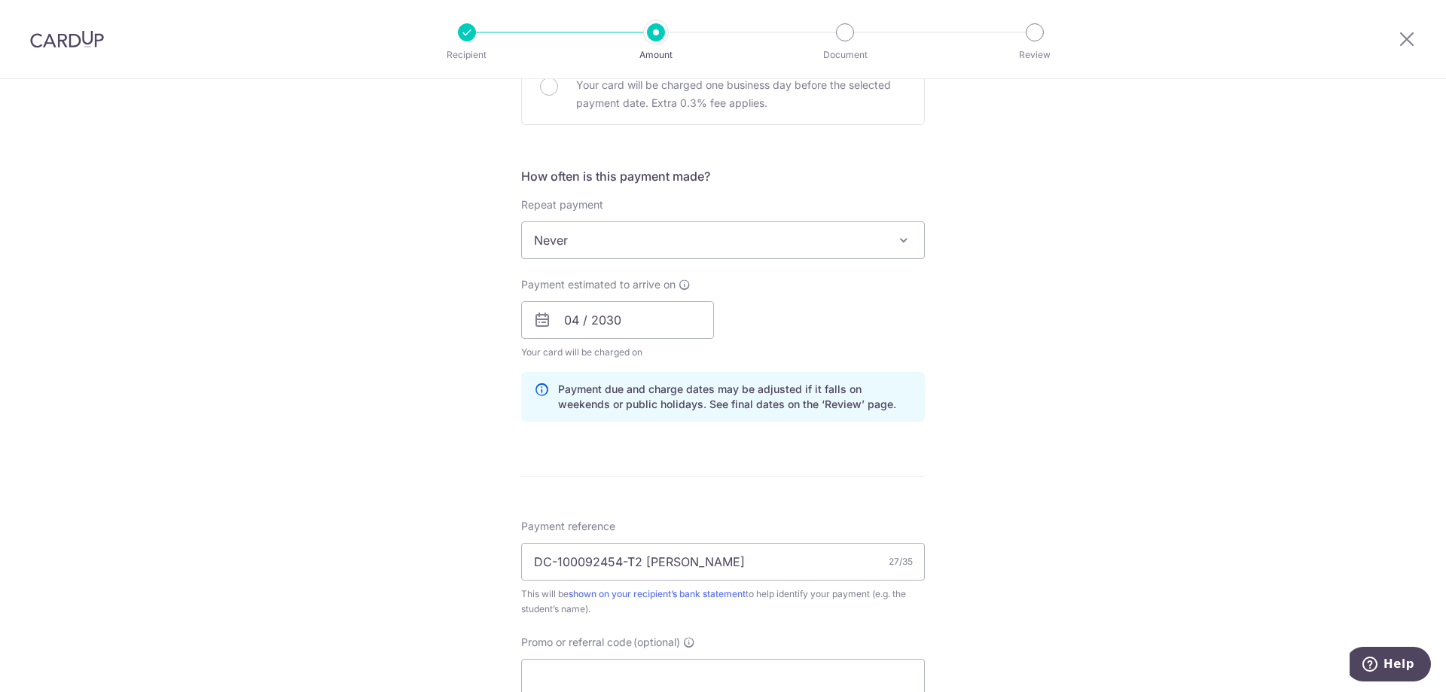
scroll to position [678, 0]
